Goal: Find specific page/section: Find specific page/section

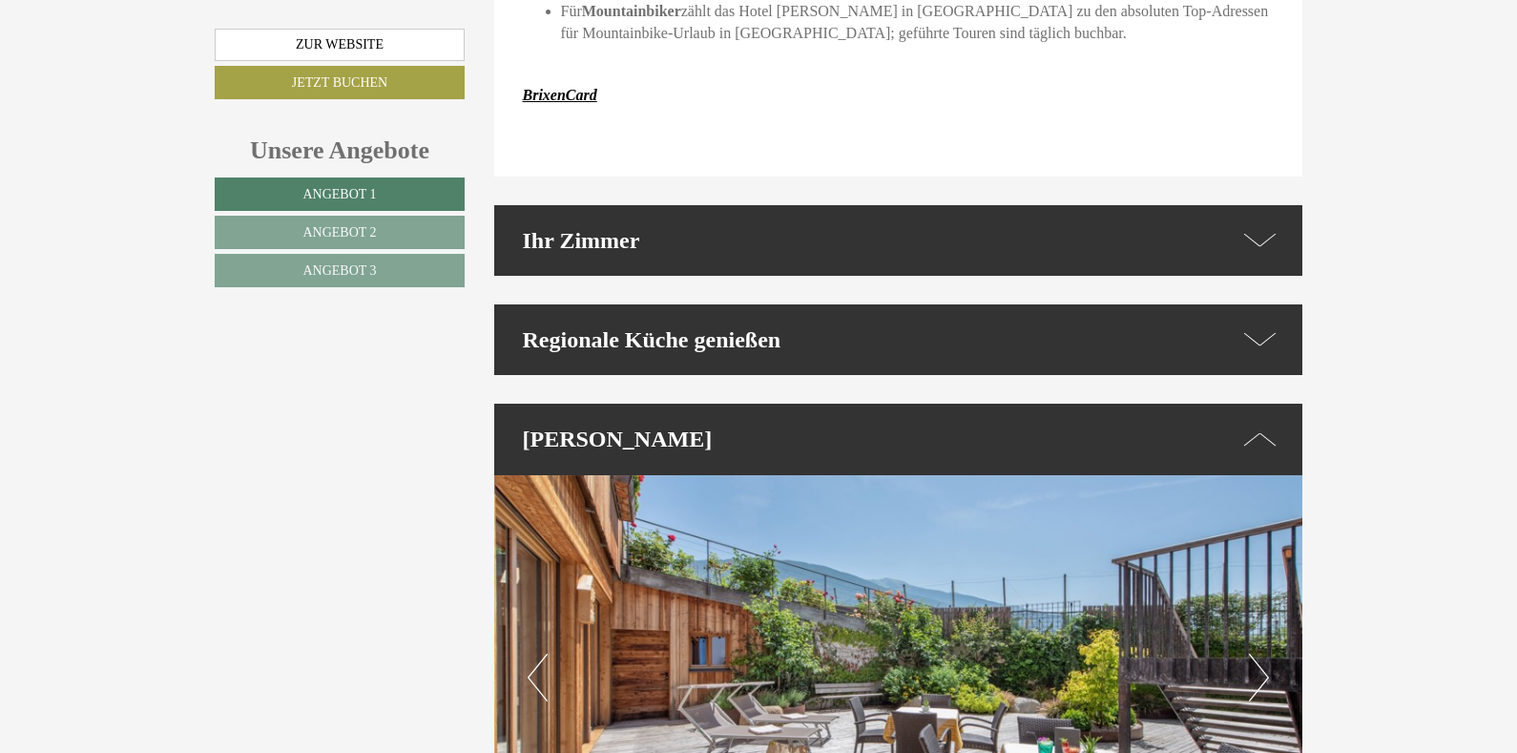
scroll to position [4857, 0]
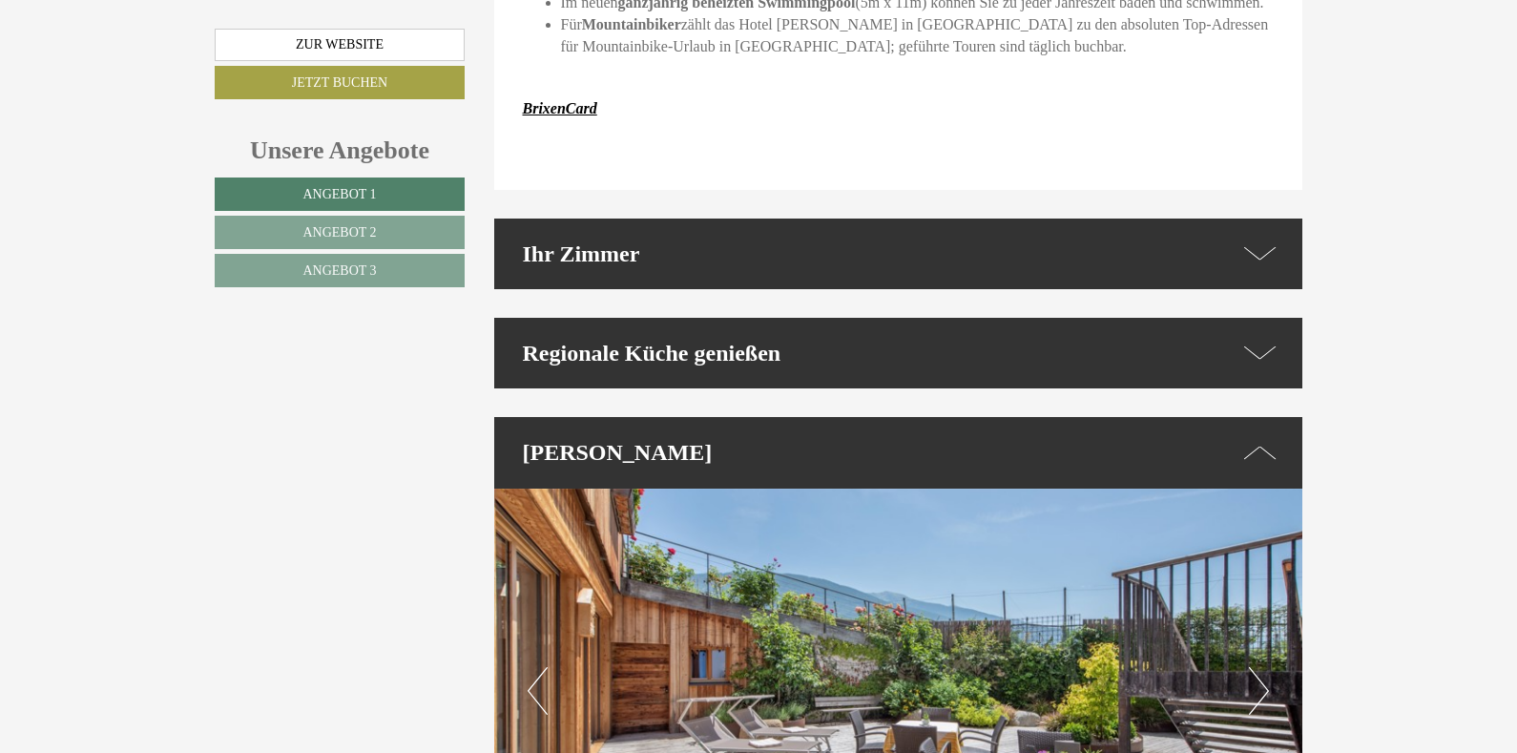
click at [1260, 340] on icon at bounding box center [1260, 354] width 32 height 28
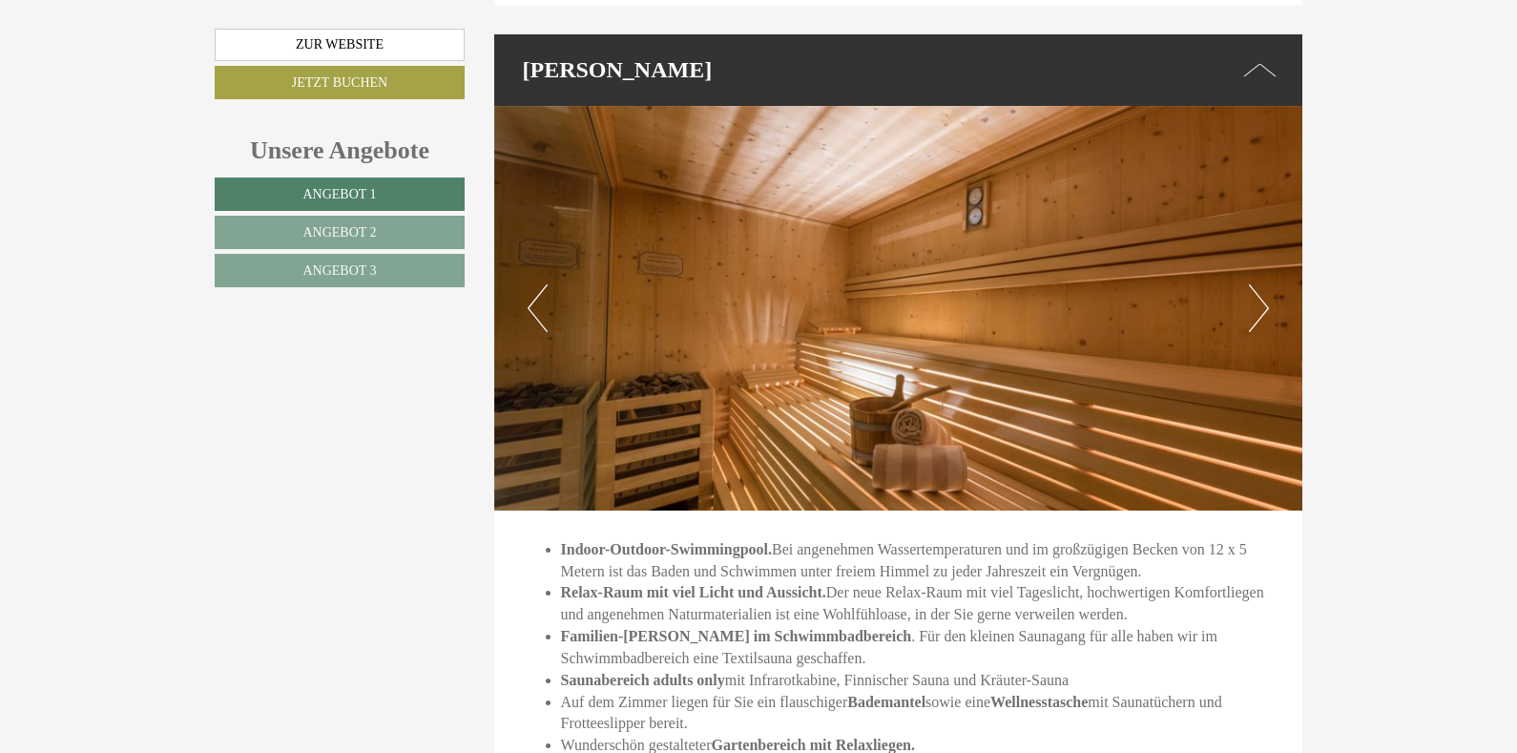
scroll to position [5863, 0]
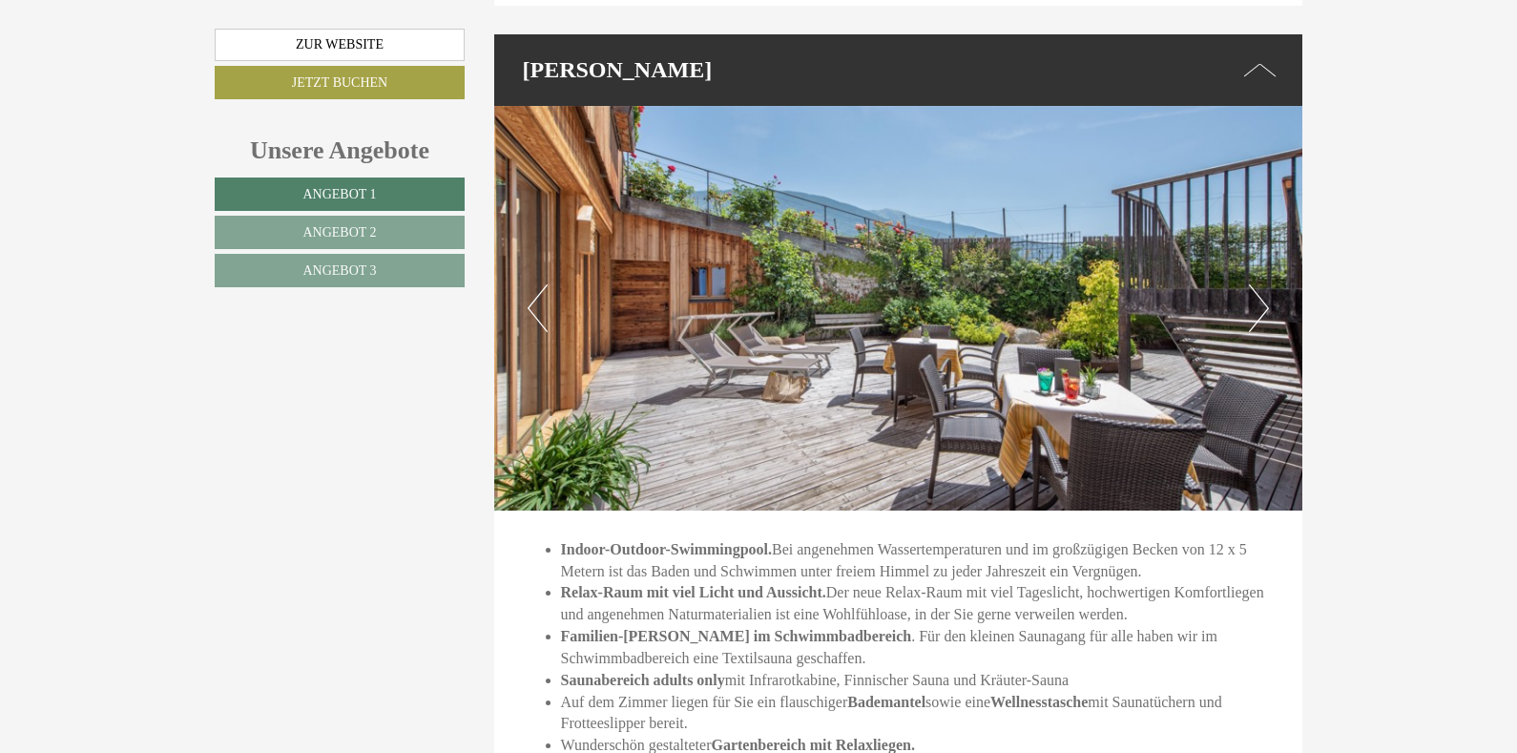
click at [1257, 284] on button "Next" at bounding box center [1259, 308] width 20 height 48
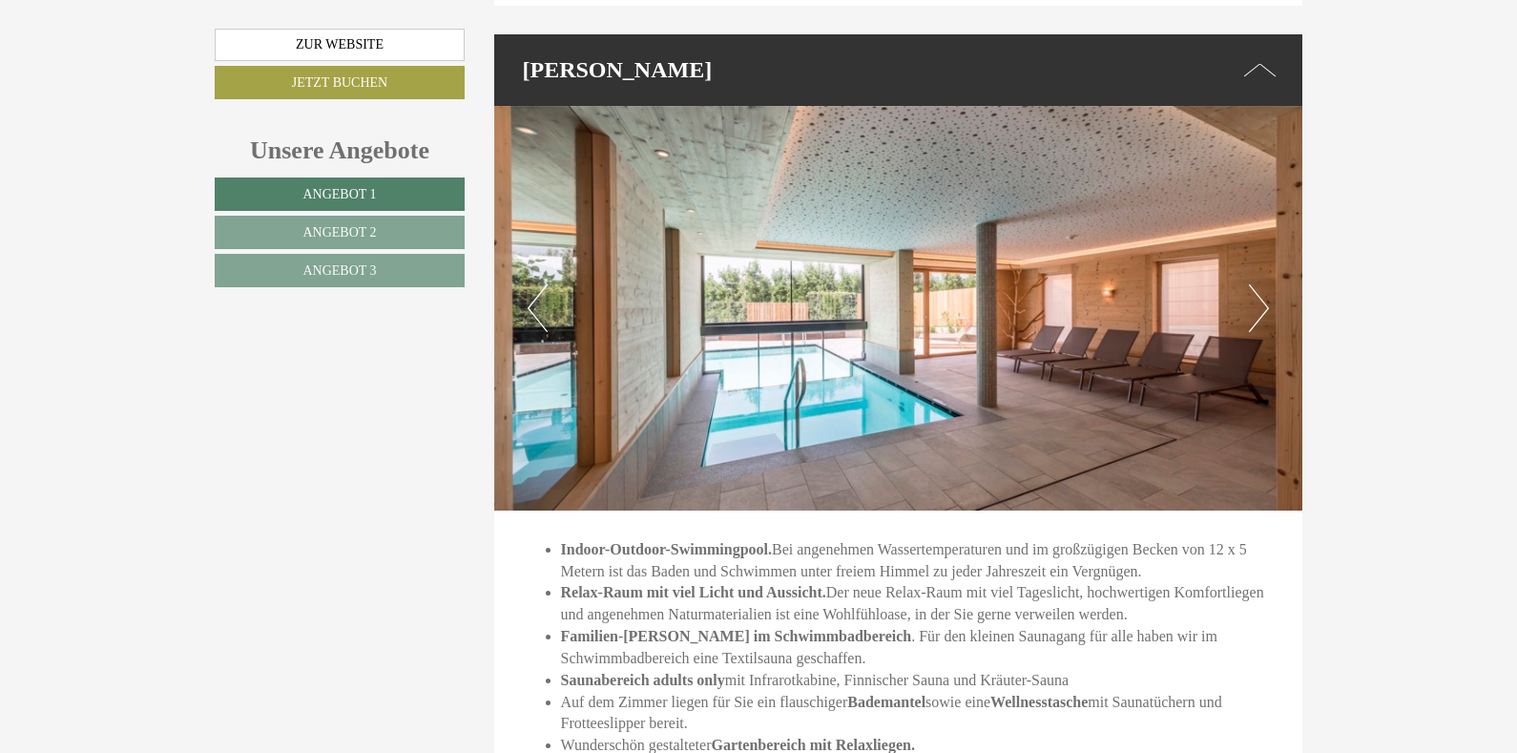
click at [1260, 284] on button "Next" at bounding box center [1259, 308] width 20 height 48
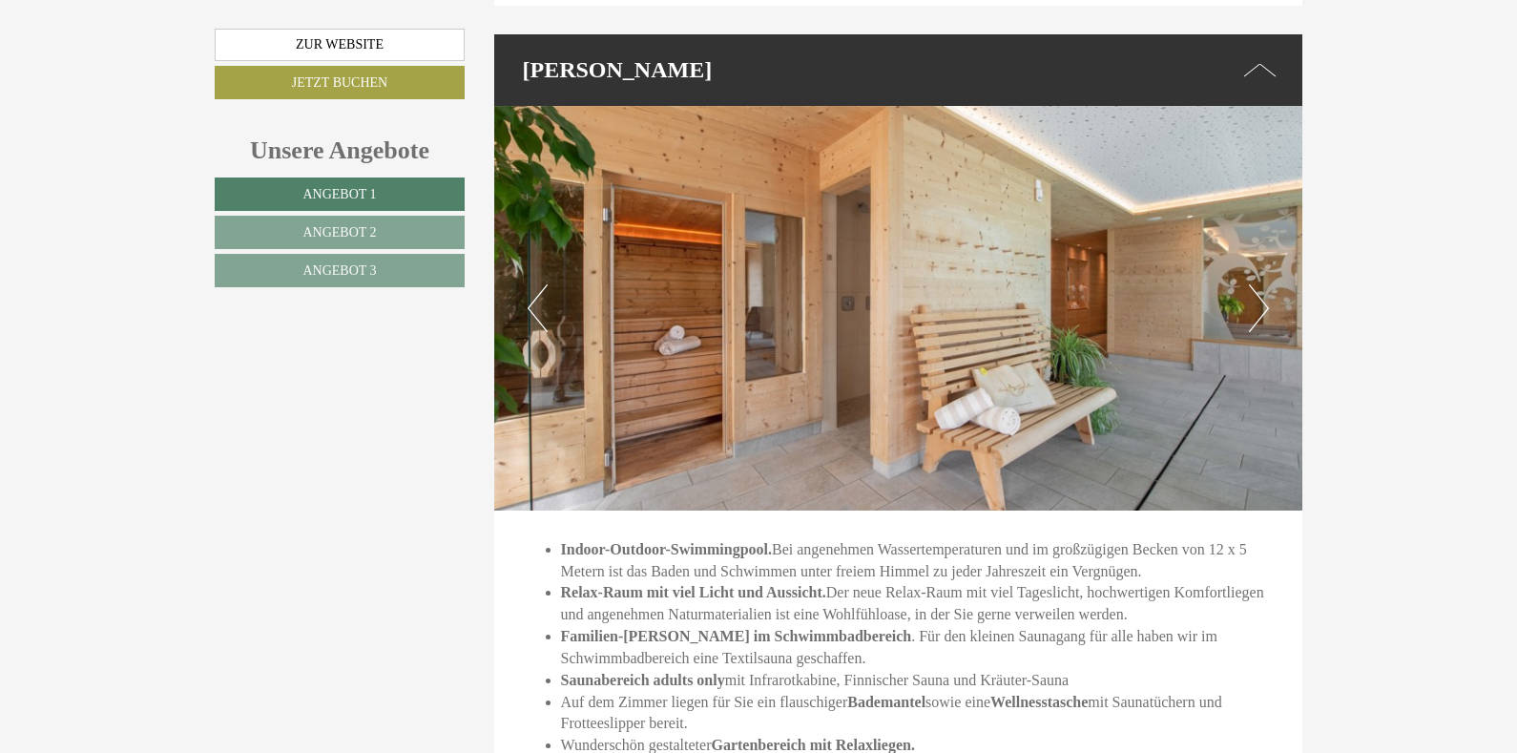
click at [1260, 284] on button "Next" at bounding box center [1259, 308] width 20 height 48
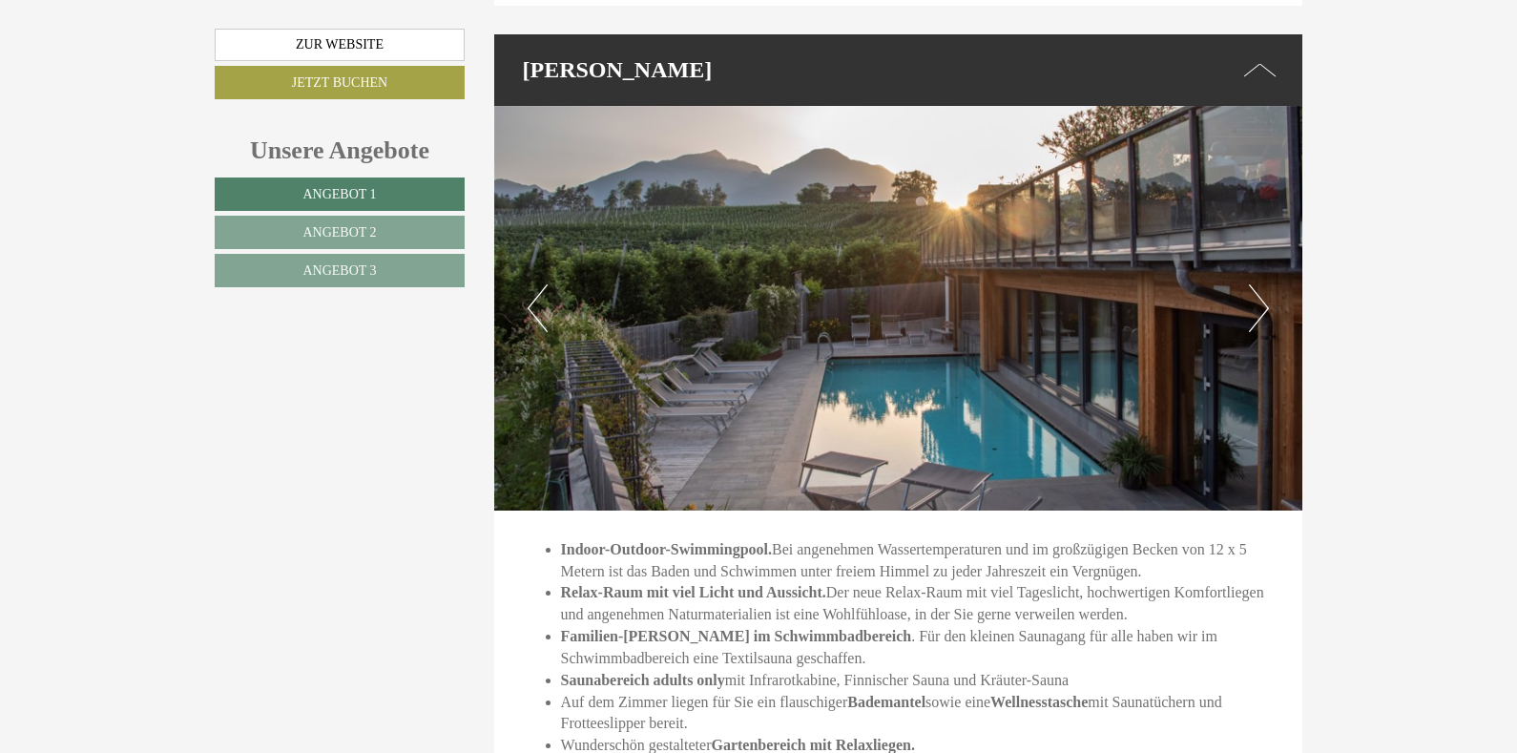
click at [1260, 284] on button "Next" at bounding box center [1259, 308] width 20 height 48
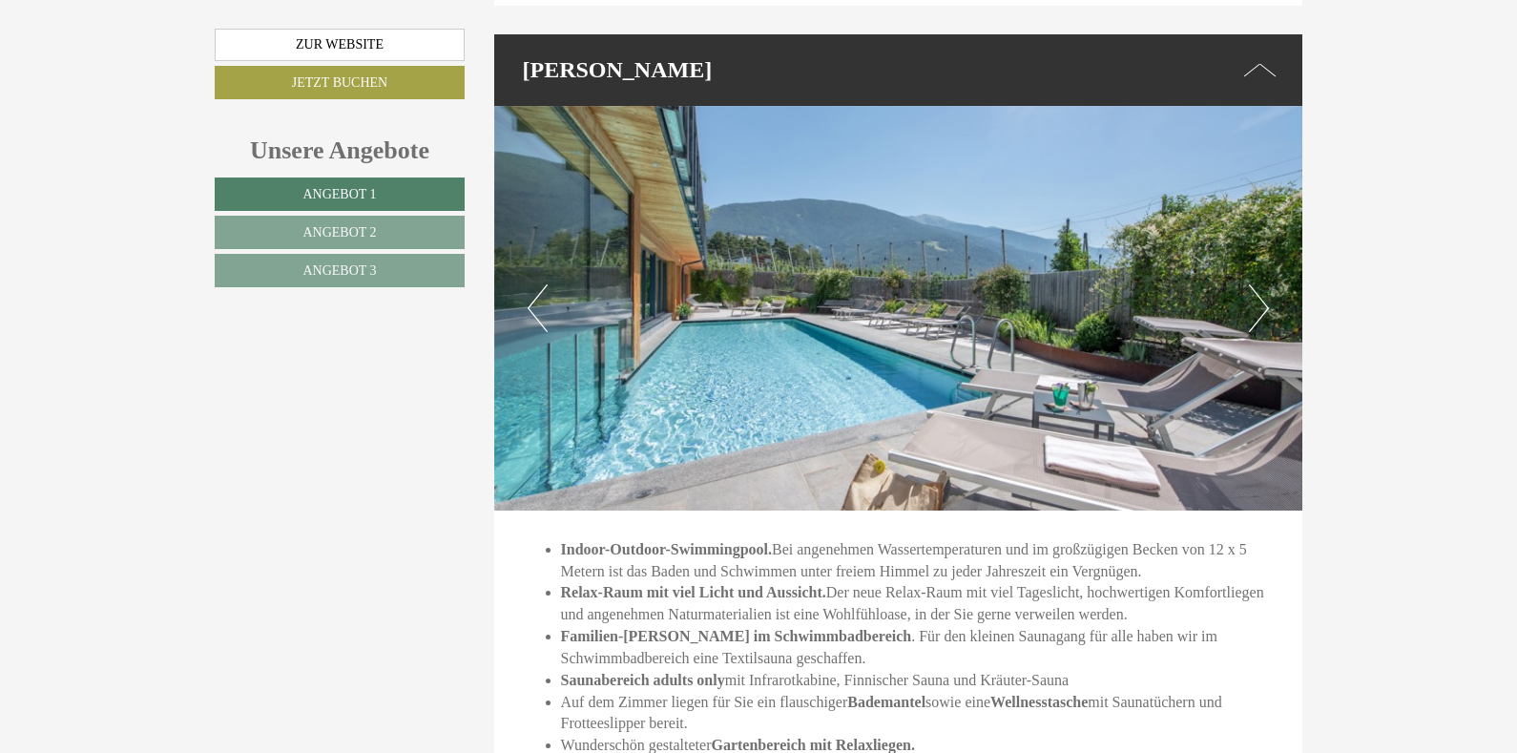
click at [1260, 284] on button "Next" at bounding box center [1259, 308] width 20 height 48
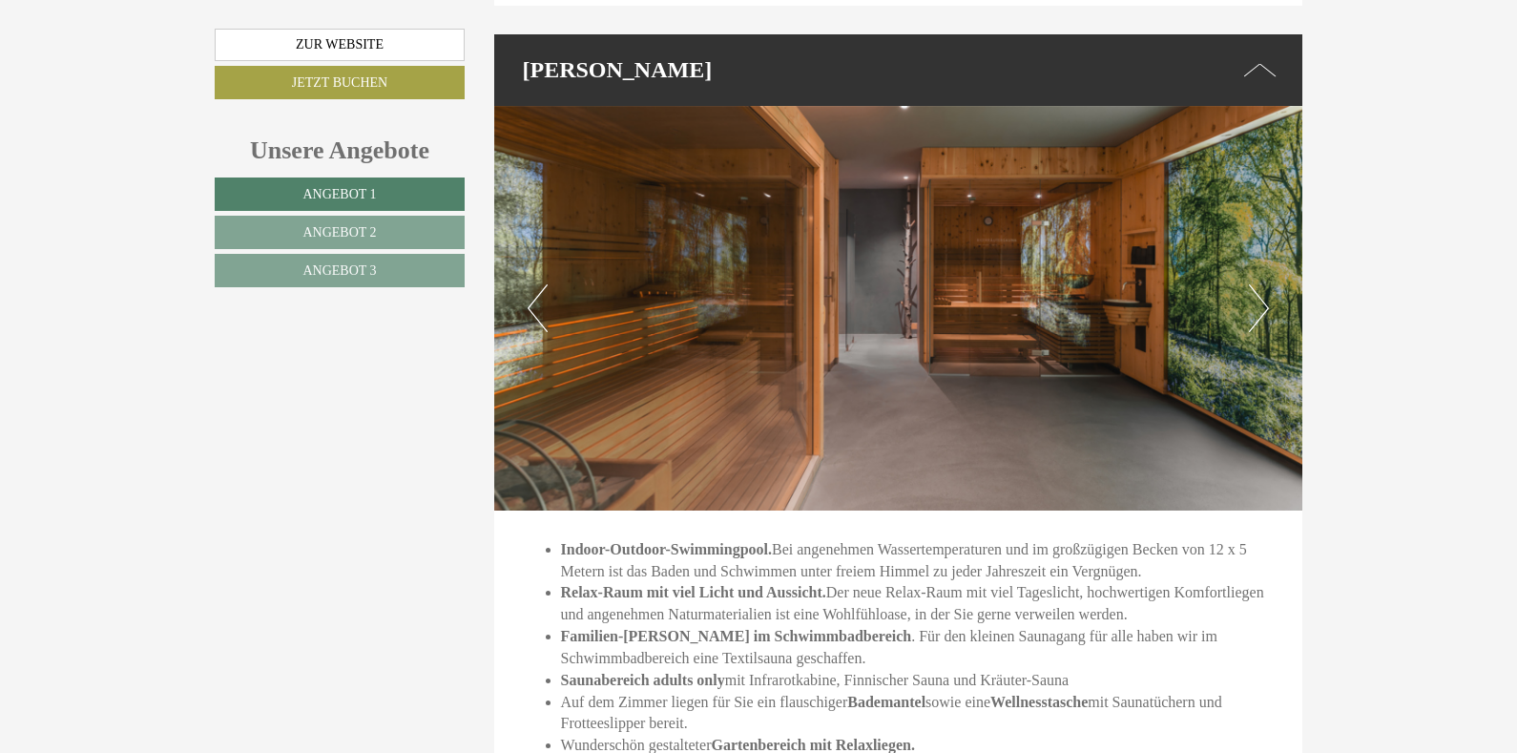
click at [1260, 284] on button "Next" at bounding box center [1259, 308] width 20 height 48
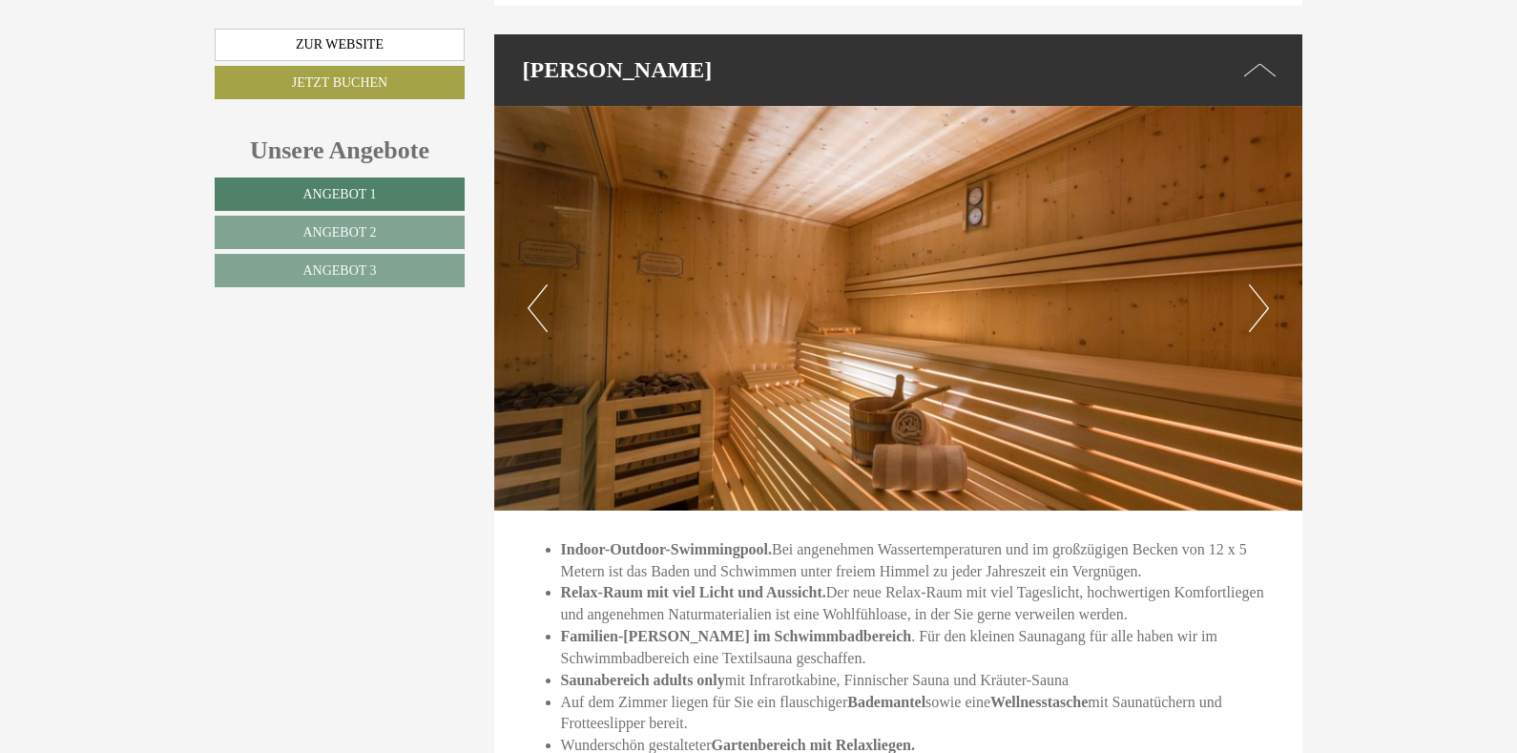
click at [1260, 284] on button "Next" at bounding box center [1259, 308] width 20 height 48
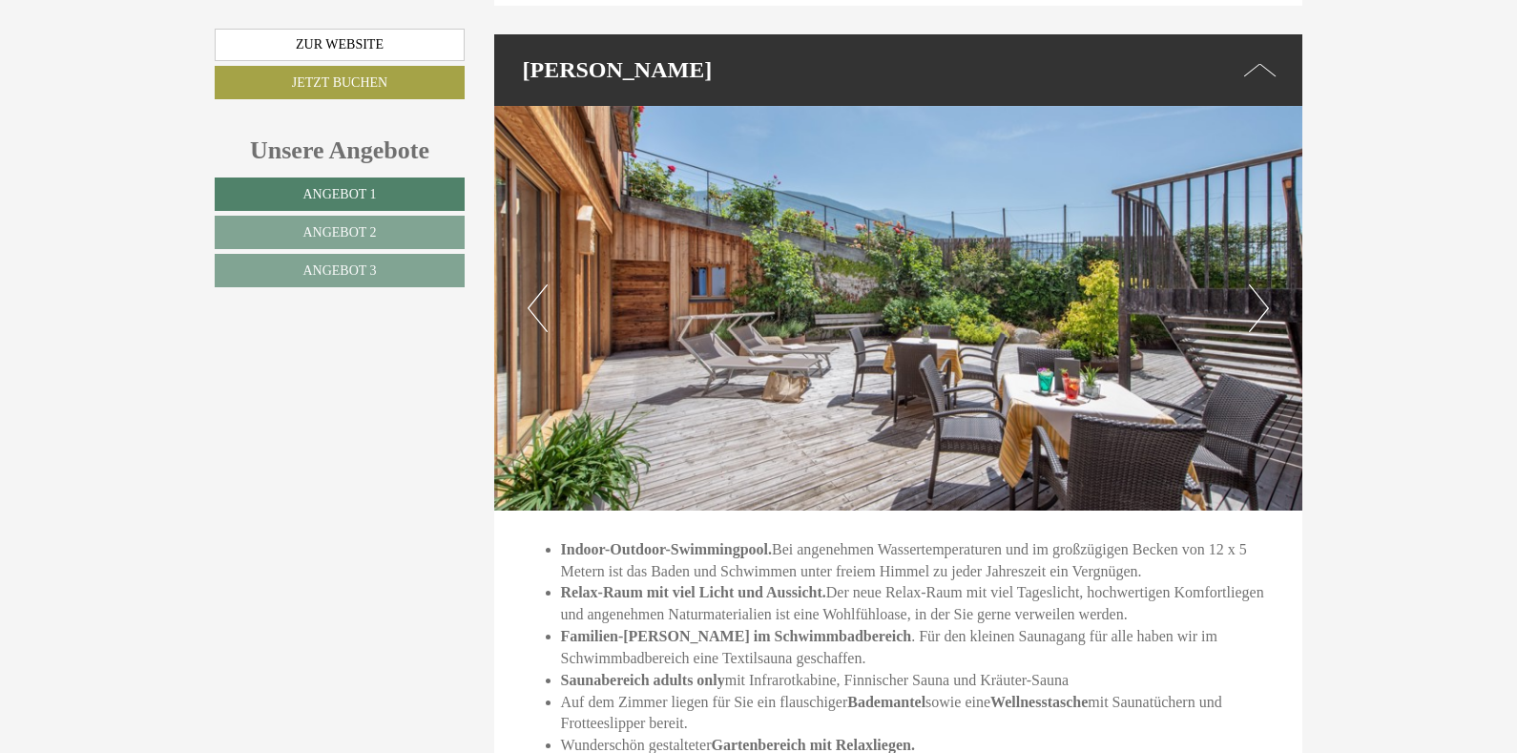
click at [1260, 284] on button "Next" at bounding box center [1259, 308] width 20 height 48
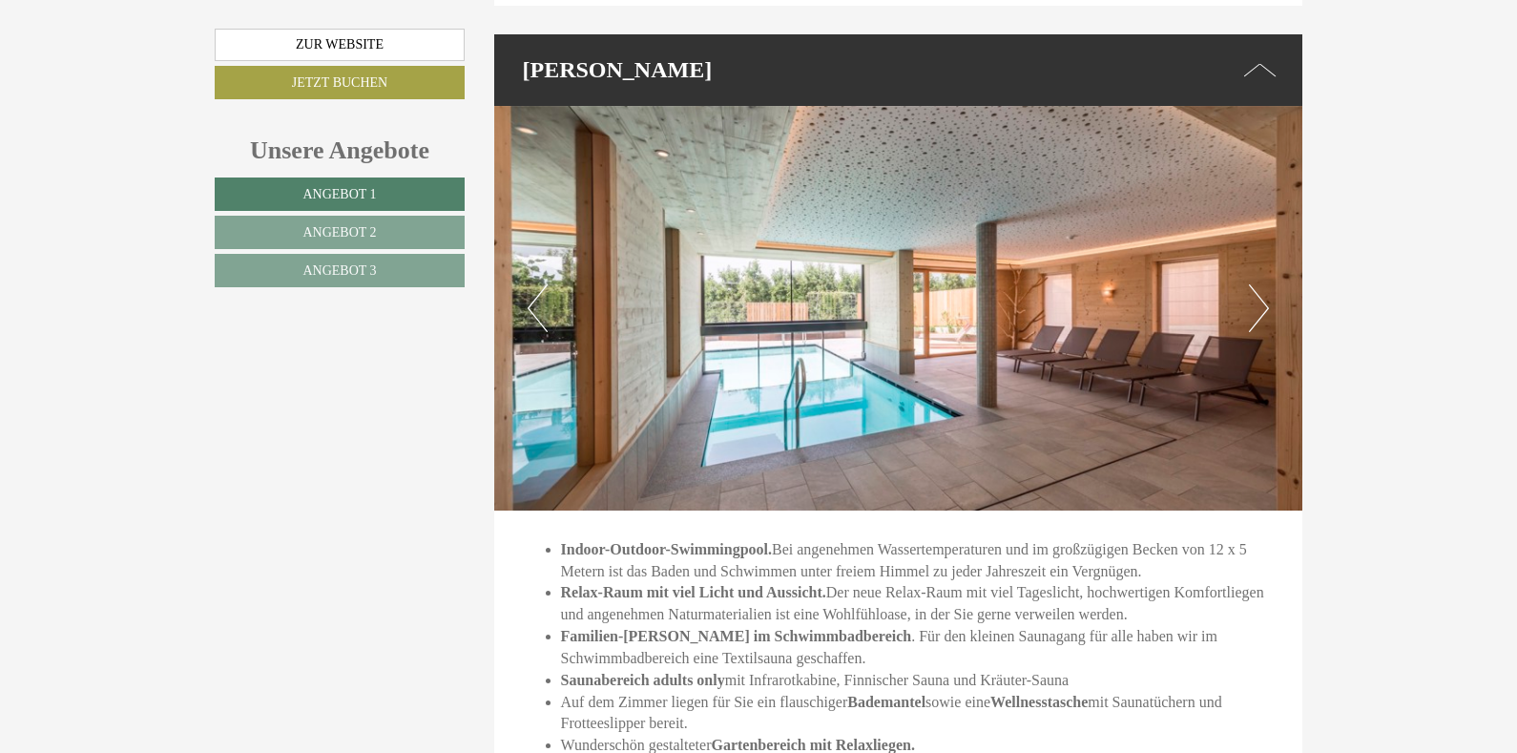
click at [1260, 284] on button "Next" at bounding box center [1259, 308] width 20 height 48
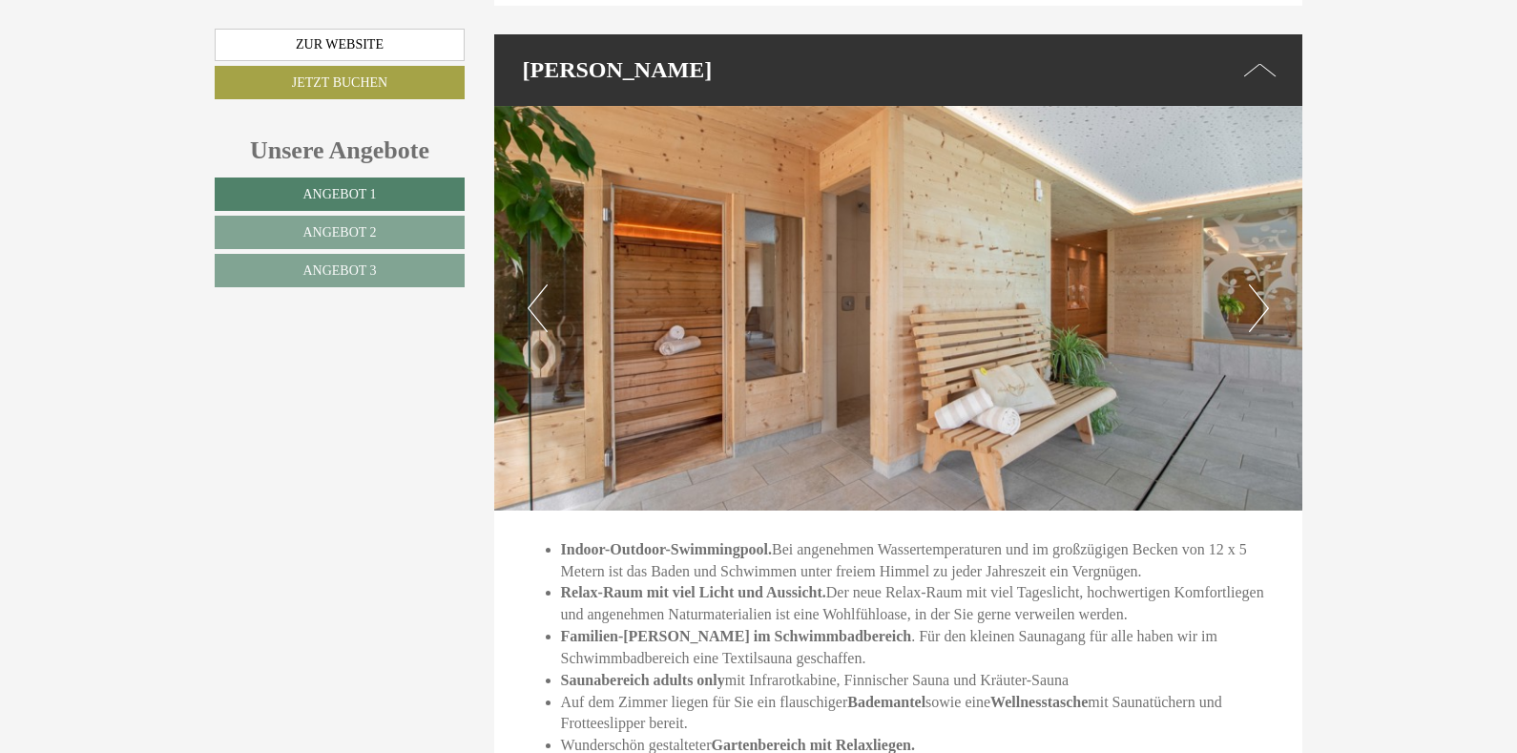
click at [1260, 284] on button "Next" at bounding box center [1259, 308] width 20 height 48
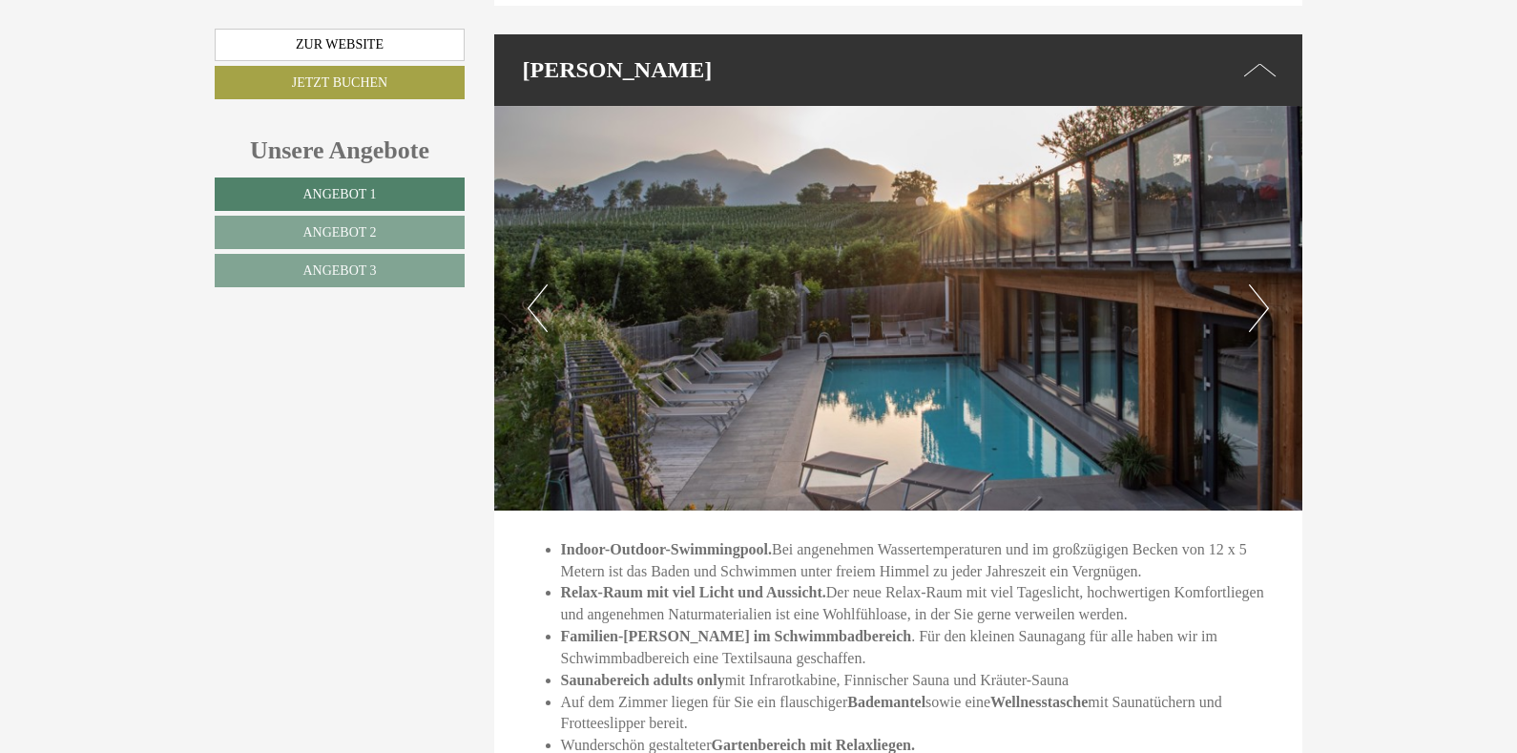
click at [1260, 284] on button "Next" at bounding box center [1259, 308] width 20 height 48
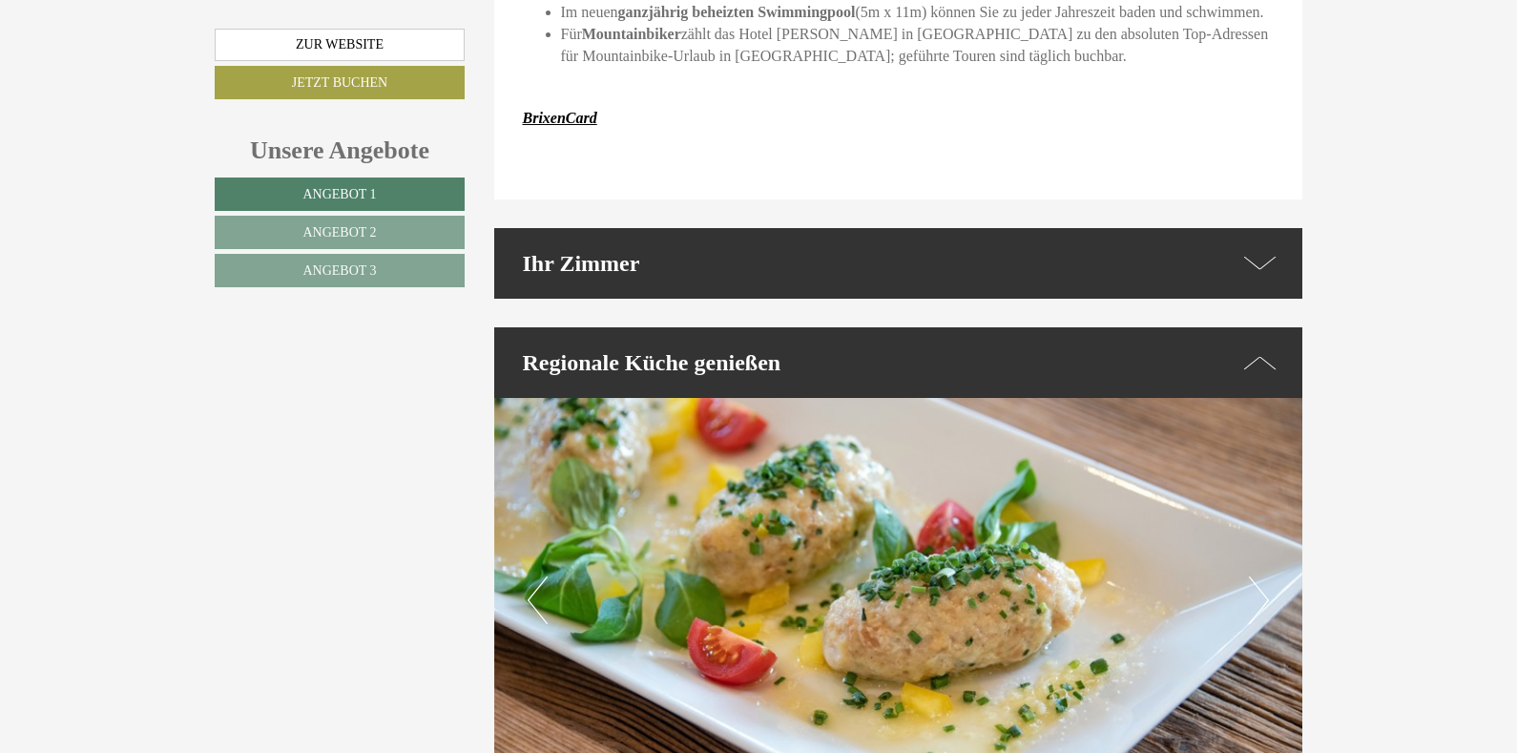
scroll to position [4846, 0]
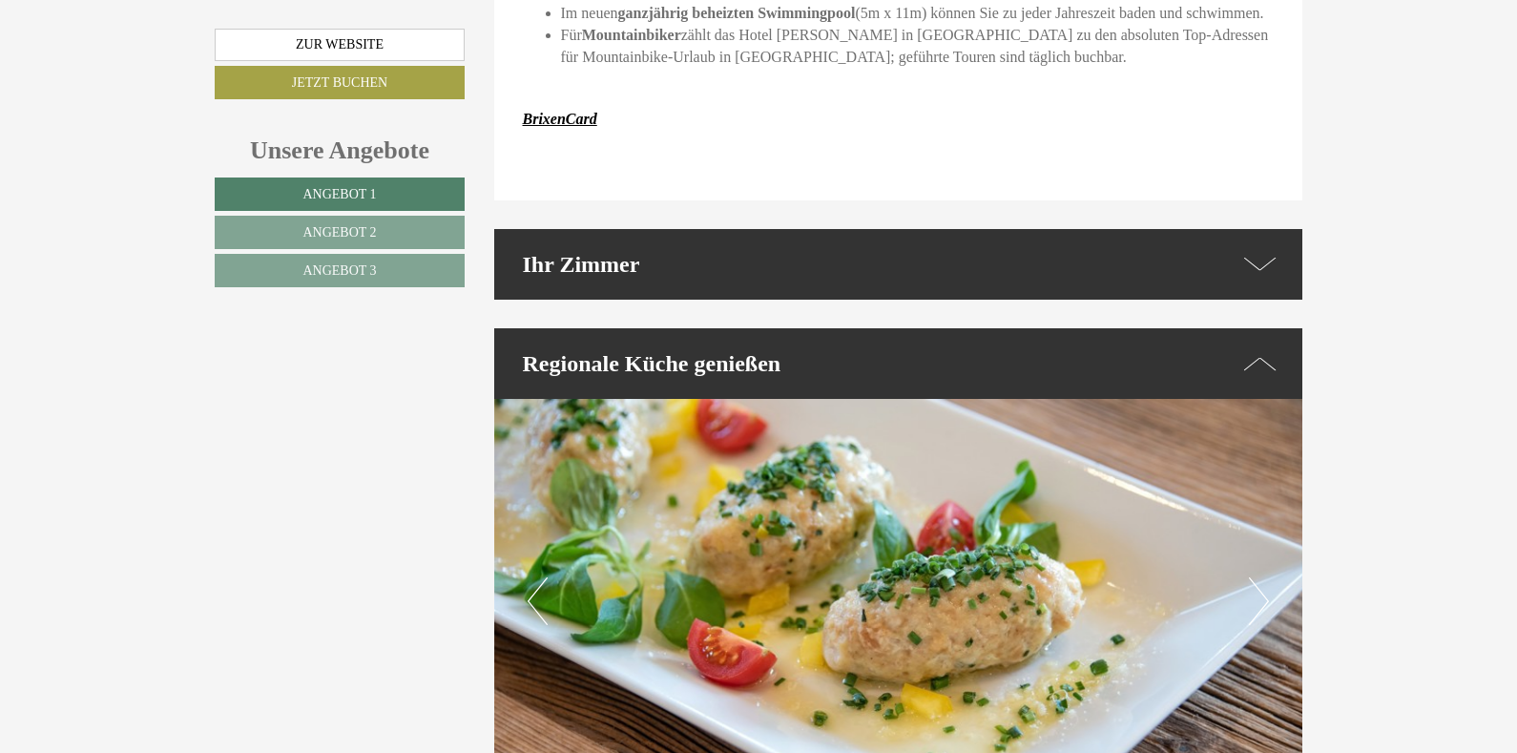
click at [1256, 250] on icon at bounding box center [1260, 264] width 32 height 28
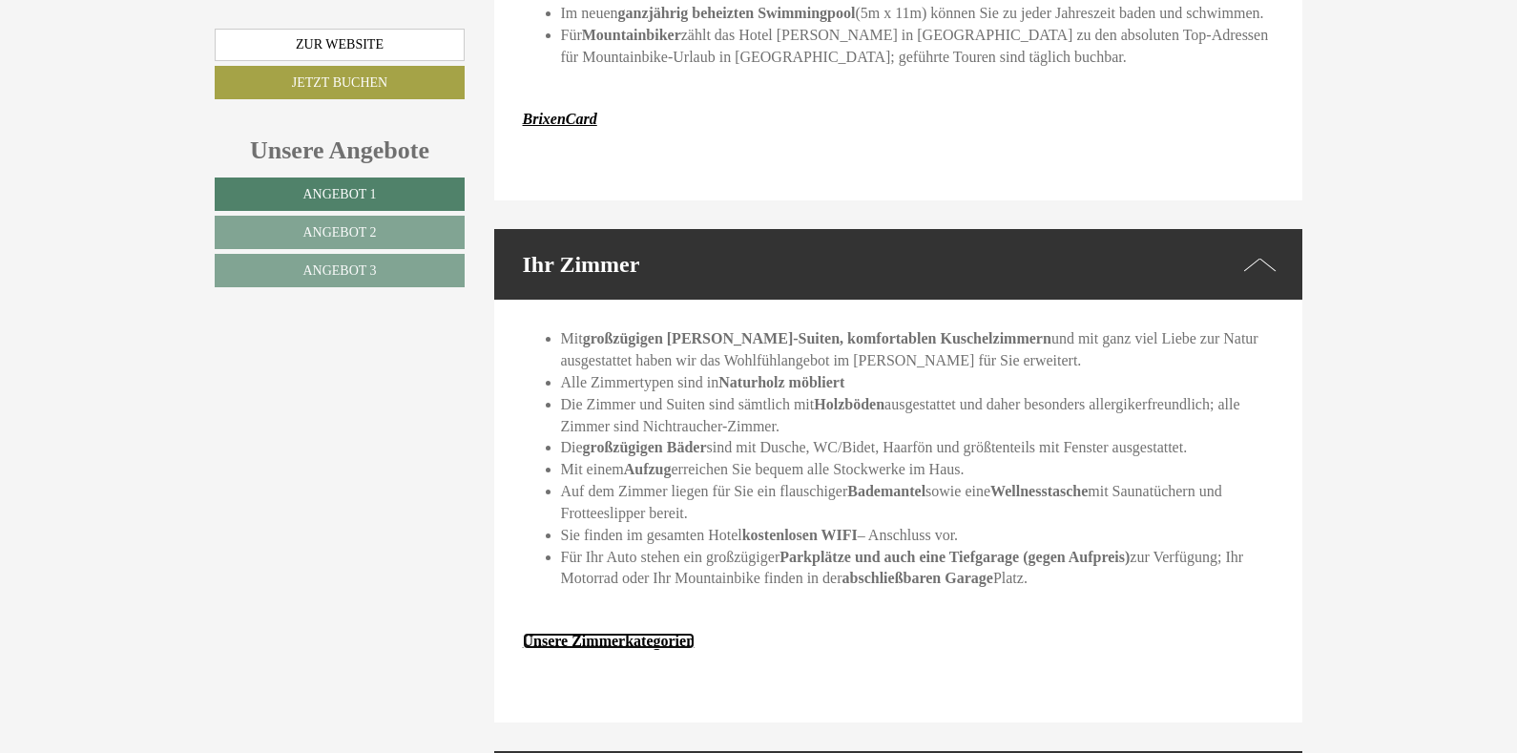
click at [665, 633] on strong "Unsere Zimmerkategorien" at bounding box center [609, 641] width 173 height 16
